Goal: Find contact information: Find contact information

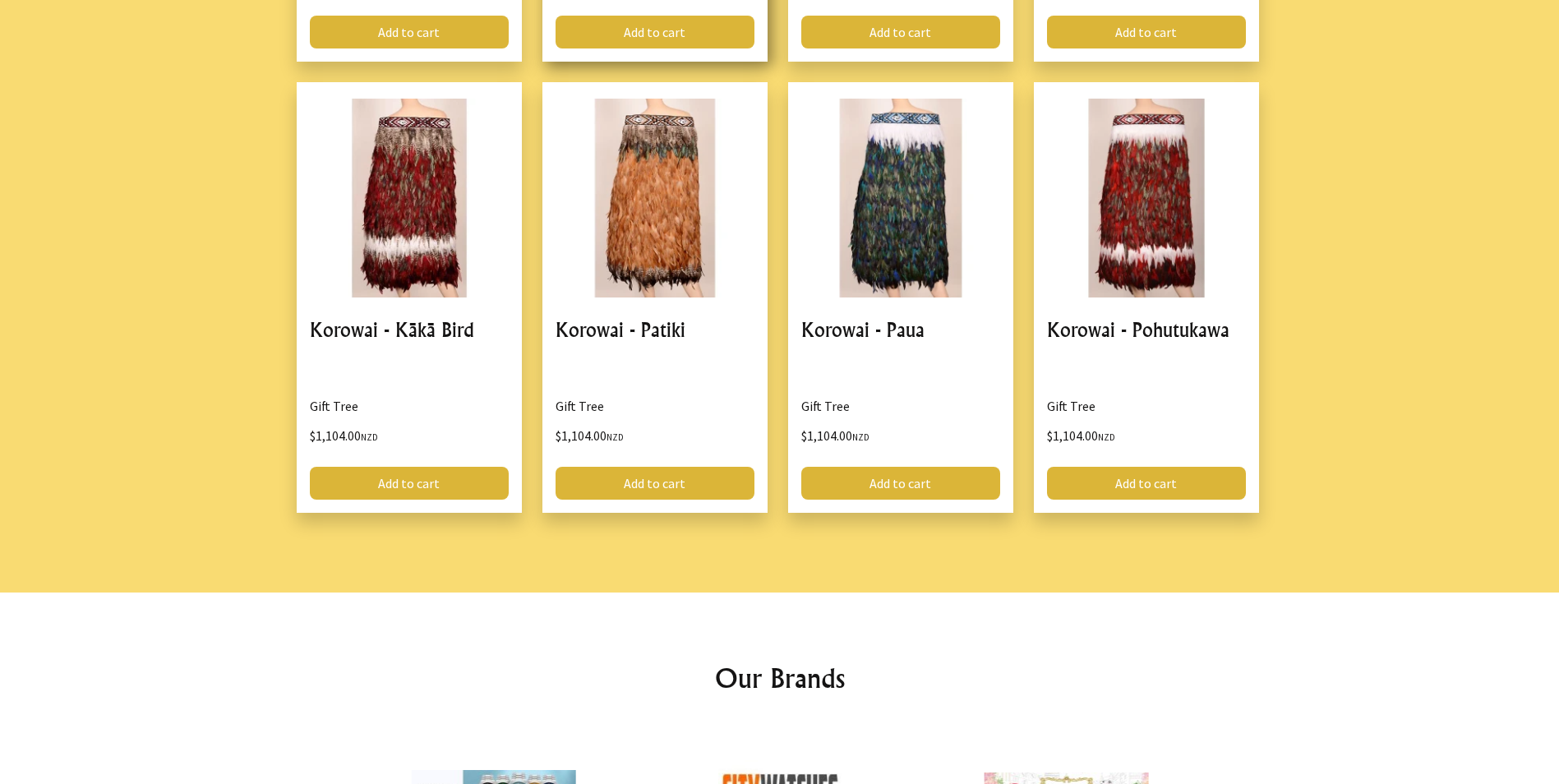
scroll to position [2200, 0]
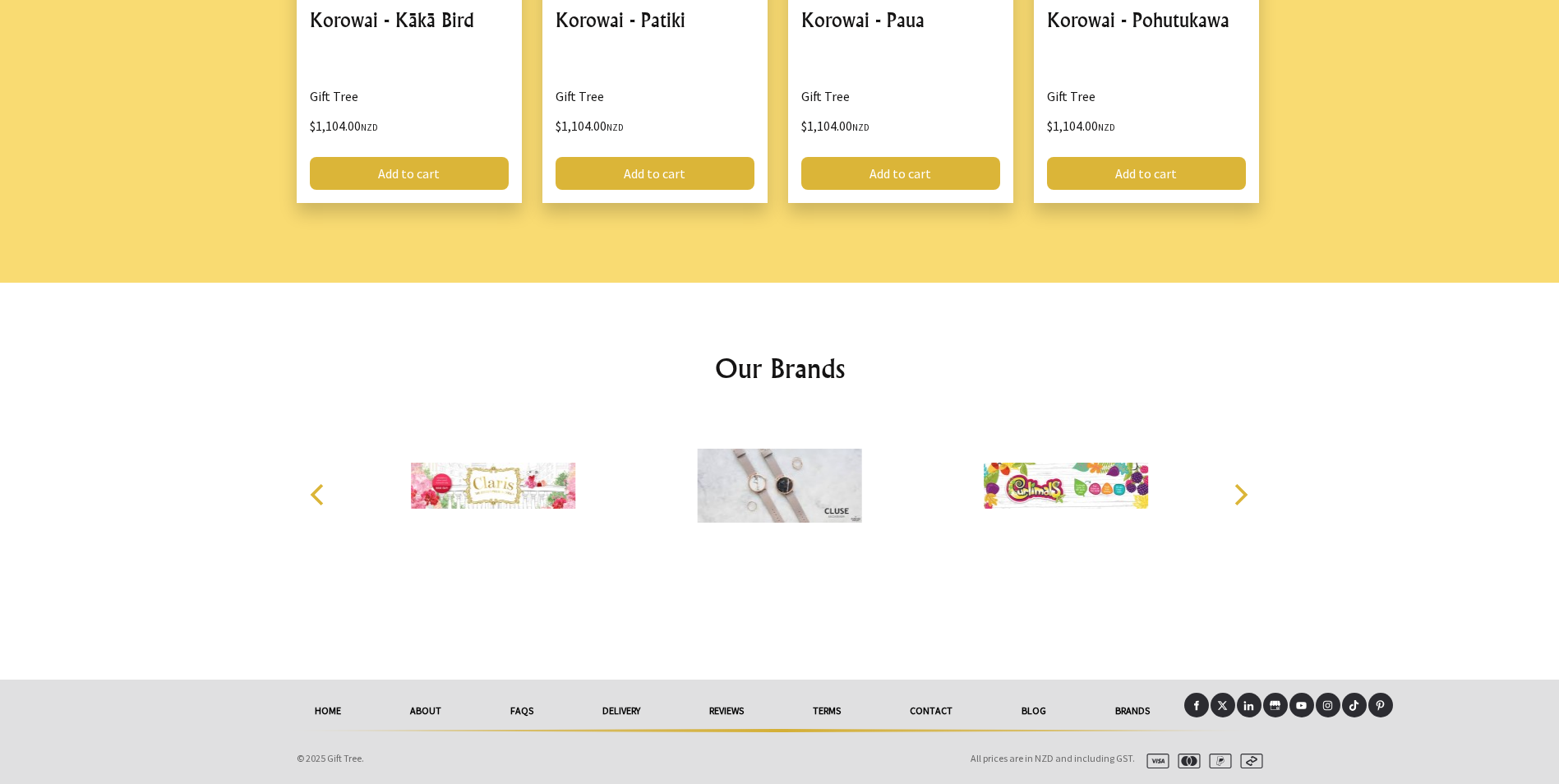
click at [921, 711] on link "Contact" at bounding box center [931, 710] width 111 height 36
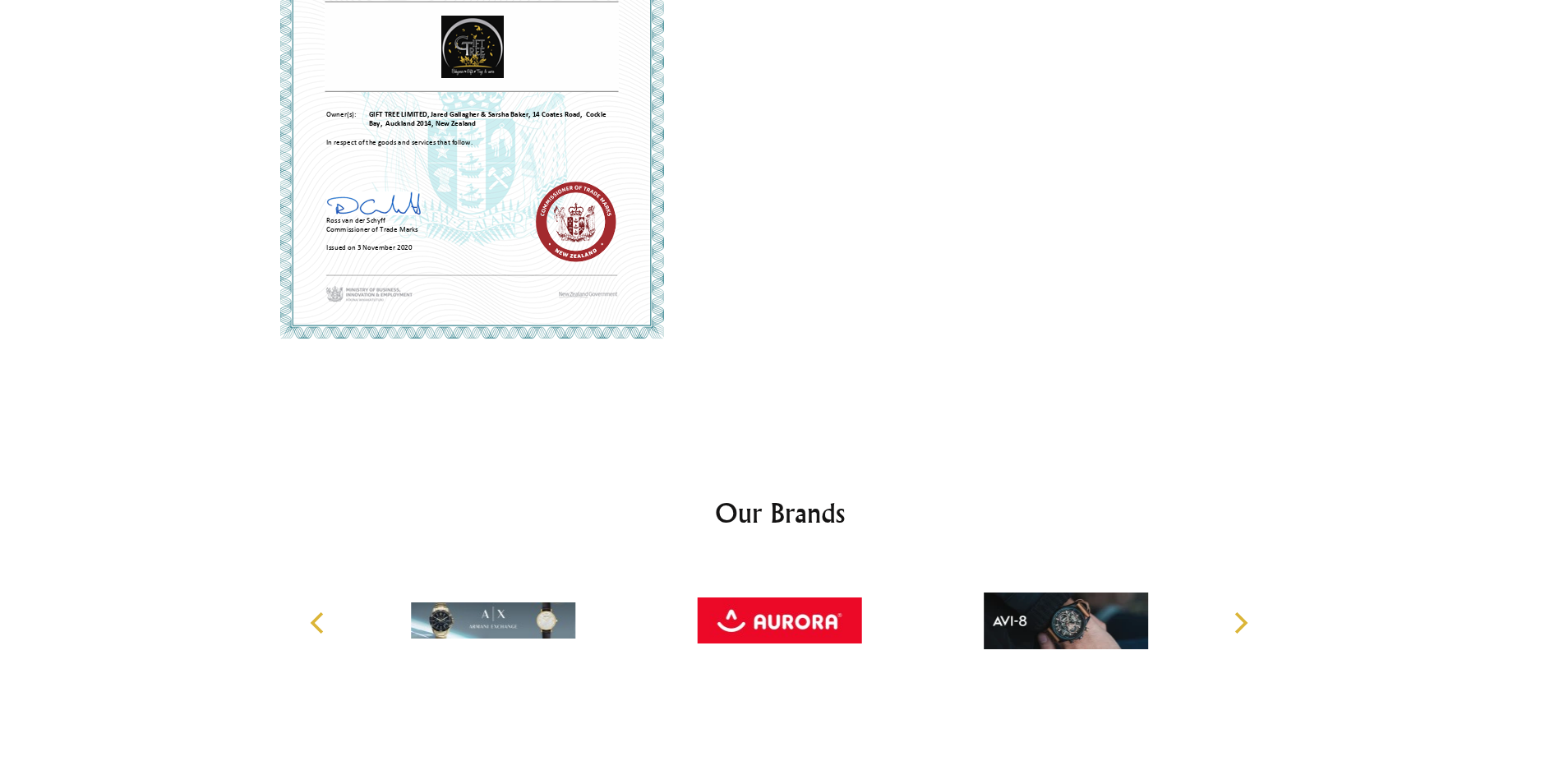
scroll to position [998, 0]
